Goal: Task Accomplishment & Management: Complete application form

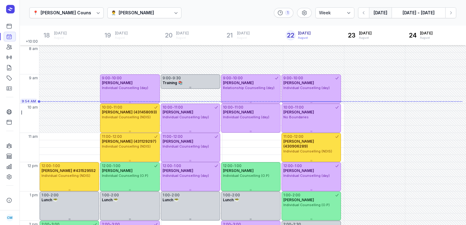
select select "week"
click at [453, 13] on icon "button" at bounding box center [451, 13] width 6 height 6
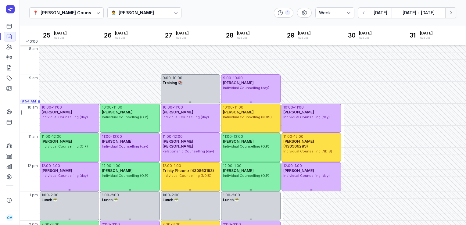
click at [453, 13] on icon "button" at bounding box center [451, 13] width 6 height 6
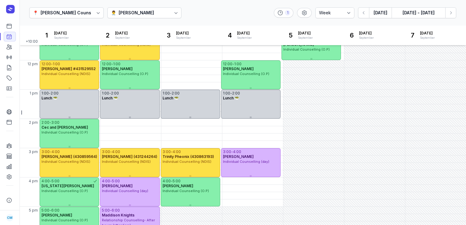
scroll to position [108, 0]
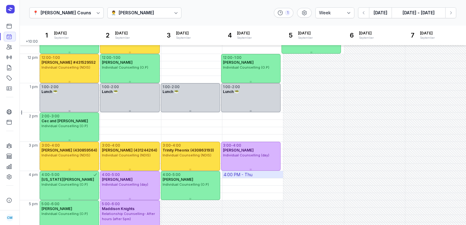
click at [233, 176] on div "4:00 PM - Thu" at bounding box center [238, 175] width 29 height 6
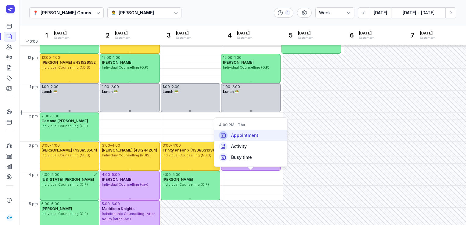
click at [247, 137] on span "Appointment" at bounding box center [244, 135] width 27 height 6
select select
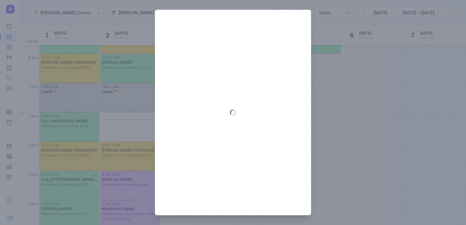
type input "[DATE]"
select select "16:00"
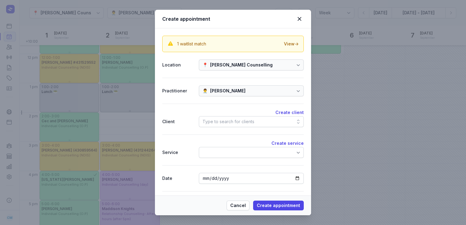
click at [233, 120] on div "Type to search for clients" at bounding box center [229, 121] width 52 height 7
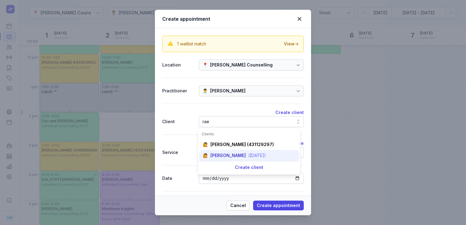
type input "rae"
click at [217, 158] on div "[PERSON_NAME]" at bounding box center [228, 156] width 35 height 6
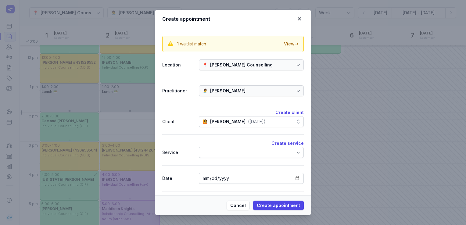
click at [217, 158] on div "Create service Service" at bounding box center [233, 150] width 142 height 31
click at [217, 156] on div at bounding box center [251, 152] width 105 height 11
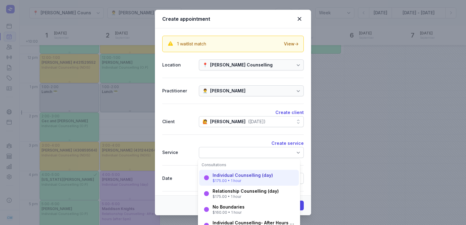
click at [224, 177] on div "Individual Counselling (day)" at bounding box center [243, 175] width 60 height 6
select select "17:00"
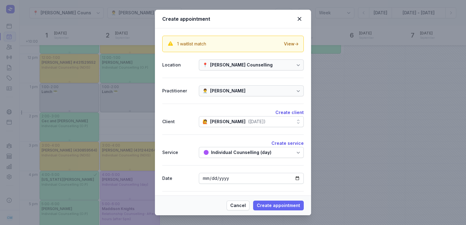
click at [269, 205] on span "Create appointment" at bounding box center [278, 205] width 43 height 7
select select
